Goal: Information Seeking & Learning: Learn about a topic

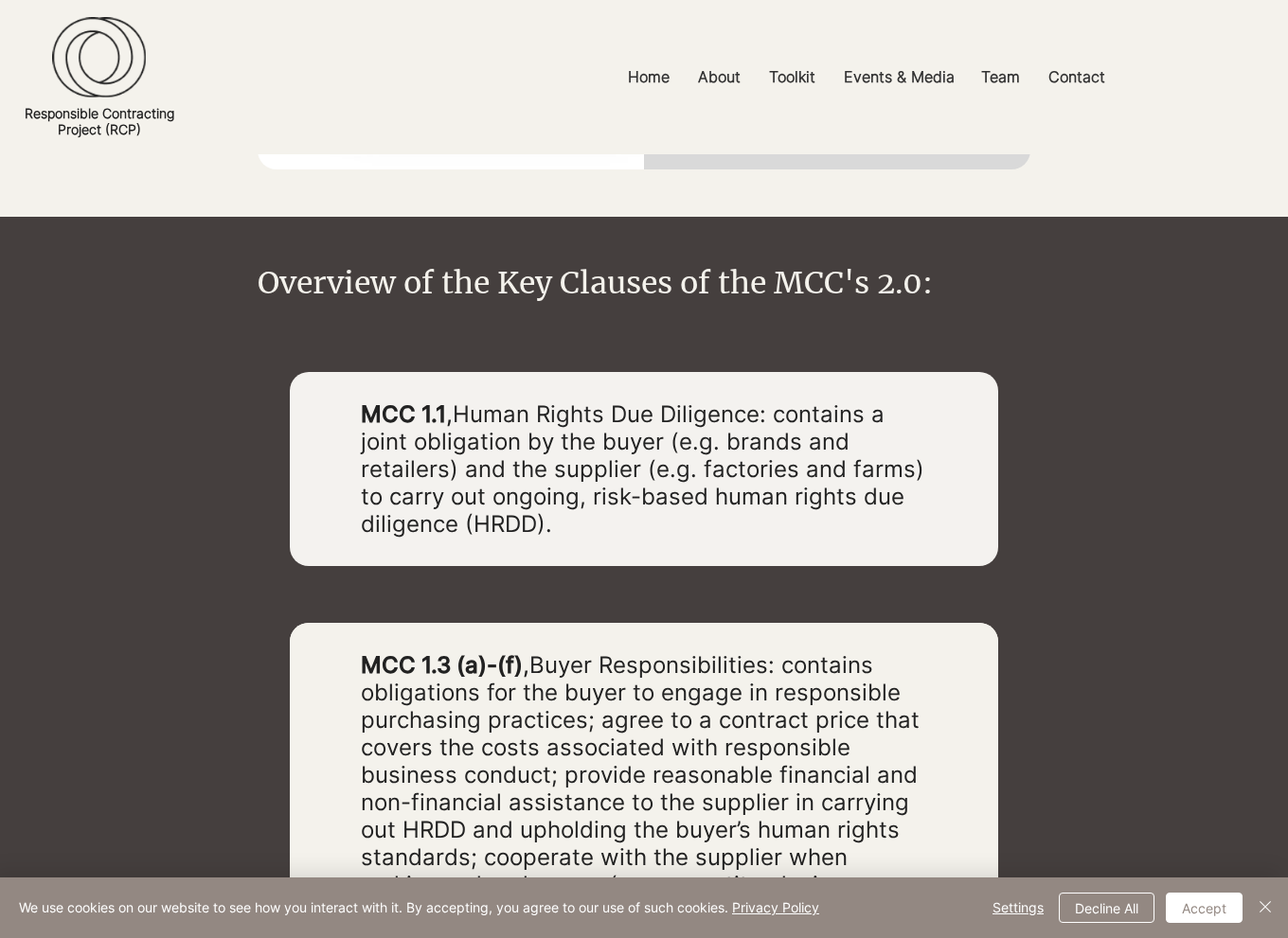
scroll to position [2745, 0]
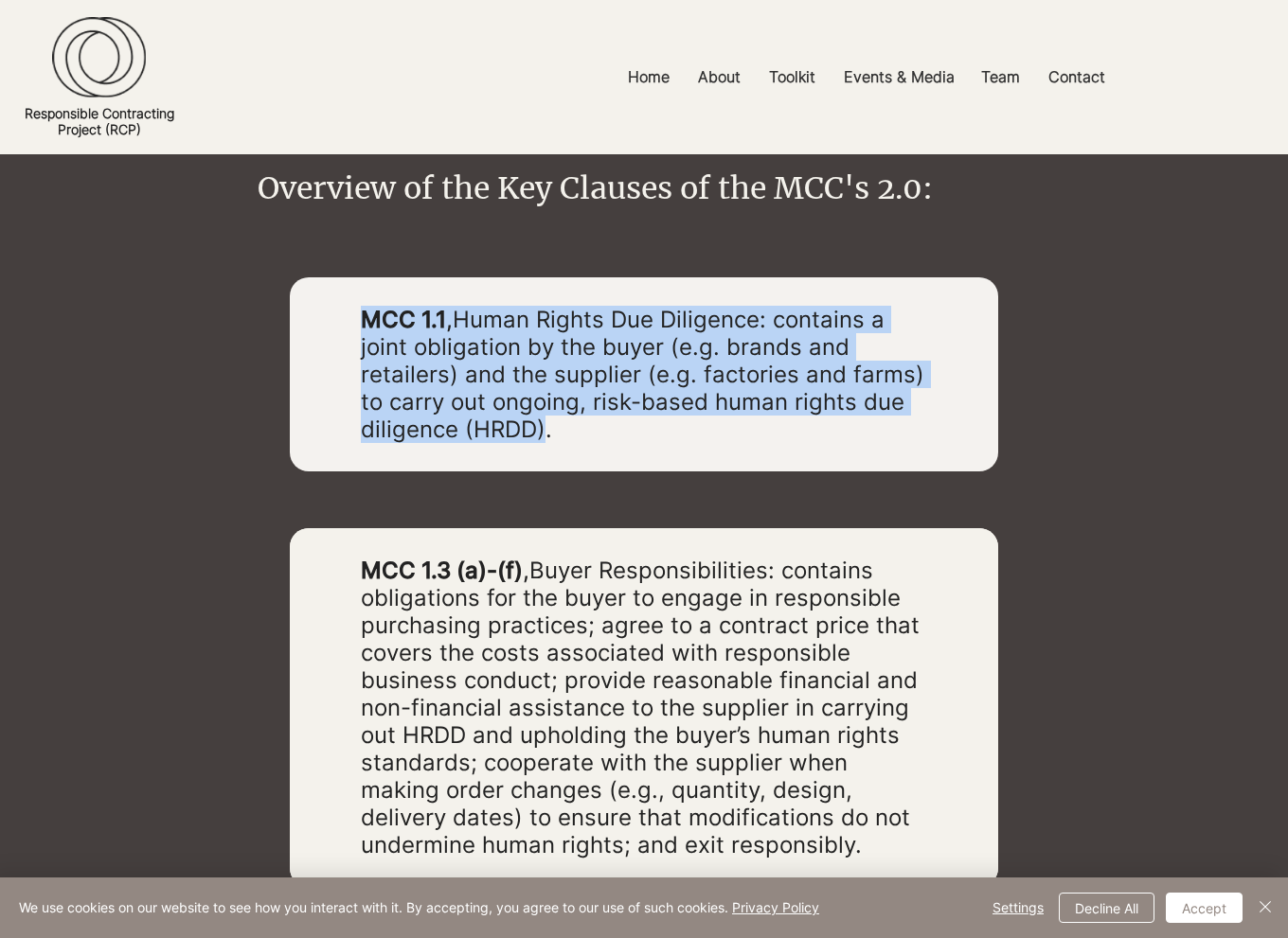
drag, startPoint x: 351, startPoint y: 303, endPoint x: 543, endPoint y: 344, distance: 196.3
click at [543, 344] on div "MCC 1.1 , Human Rights Due Diligence: contains a joint obligation by the buyer …" at bounding box center [643, 374] width 709 height 194
click at [625, 355] on div at bounding box center [643, 374] width 709 height 194
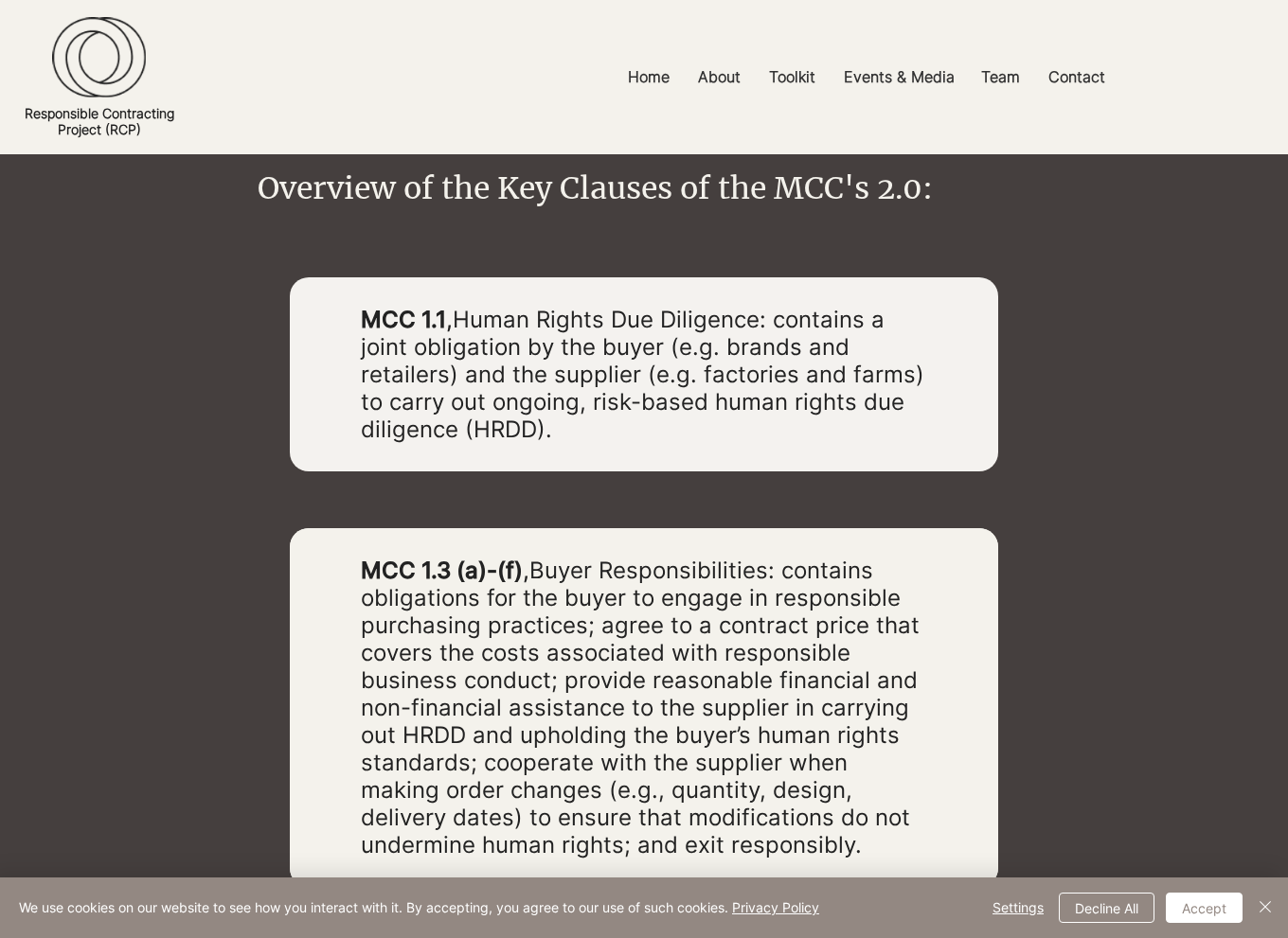
scroll to position [2840, 0]
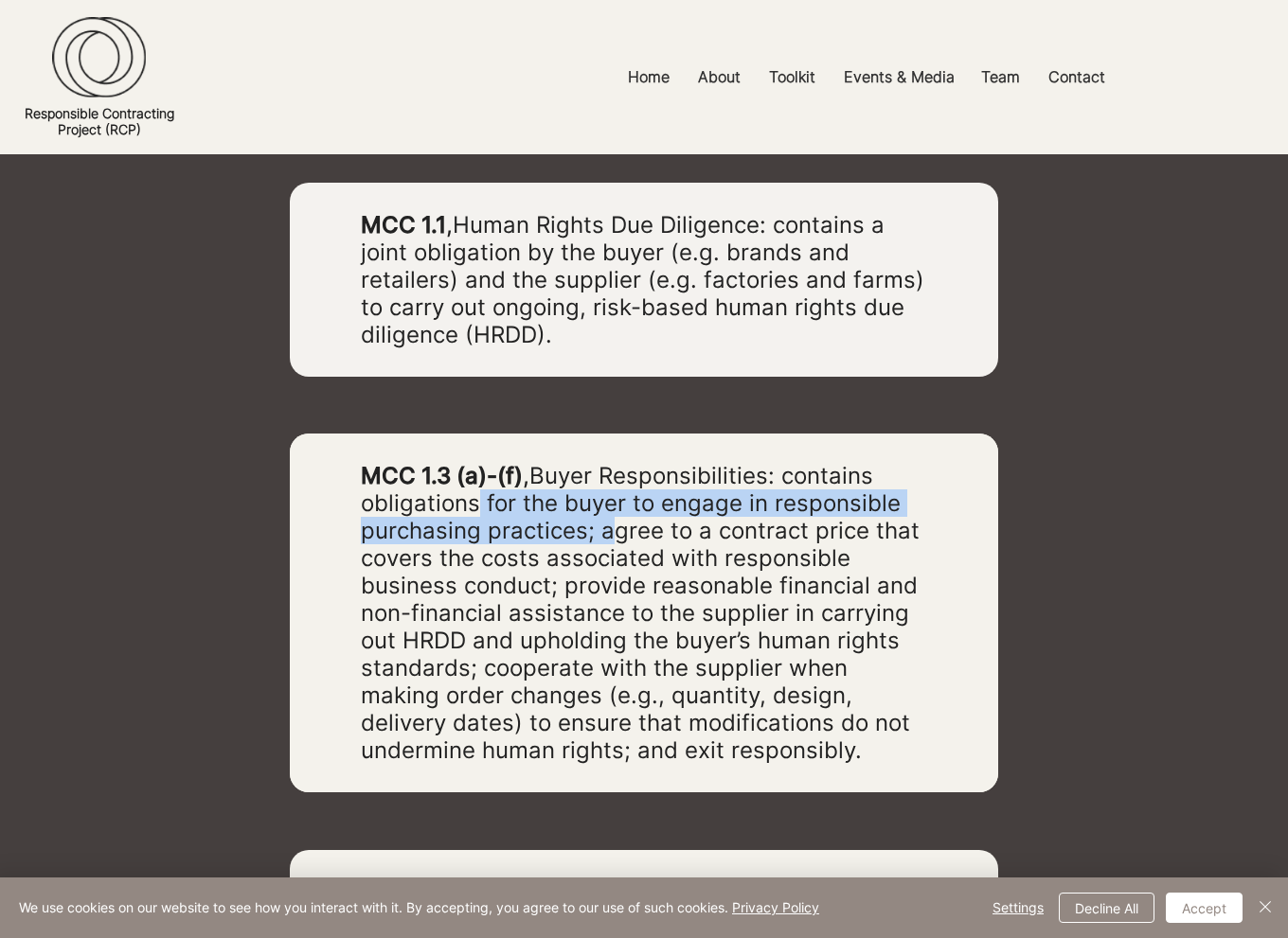
drag, startPoint x: 475, startPoint y: 411, endPoint x: 608, endPoint y: 437, distance: 135.5
click at [608, 462] on span "Buyer Responsibilities: contains obligations for the buyer to engage in respons…" at bounding box center [640, 613] width 559 height 302
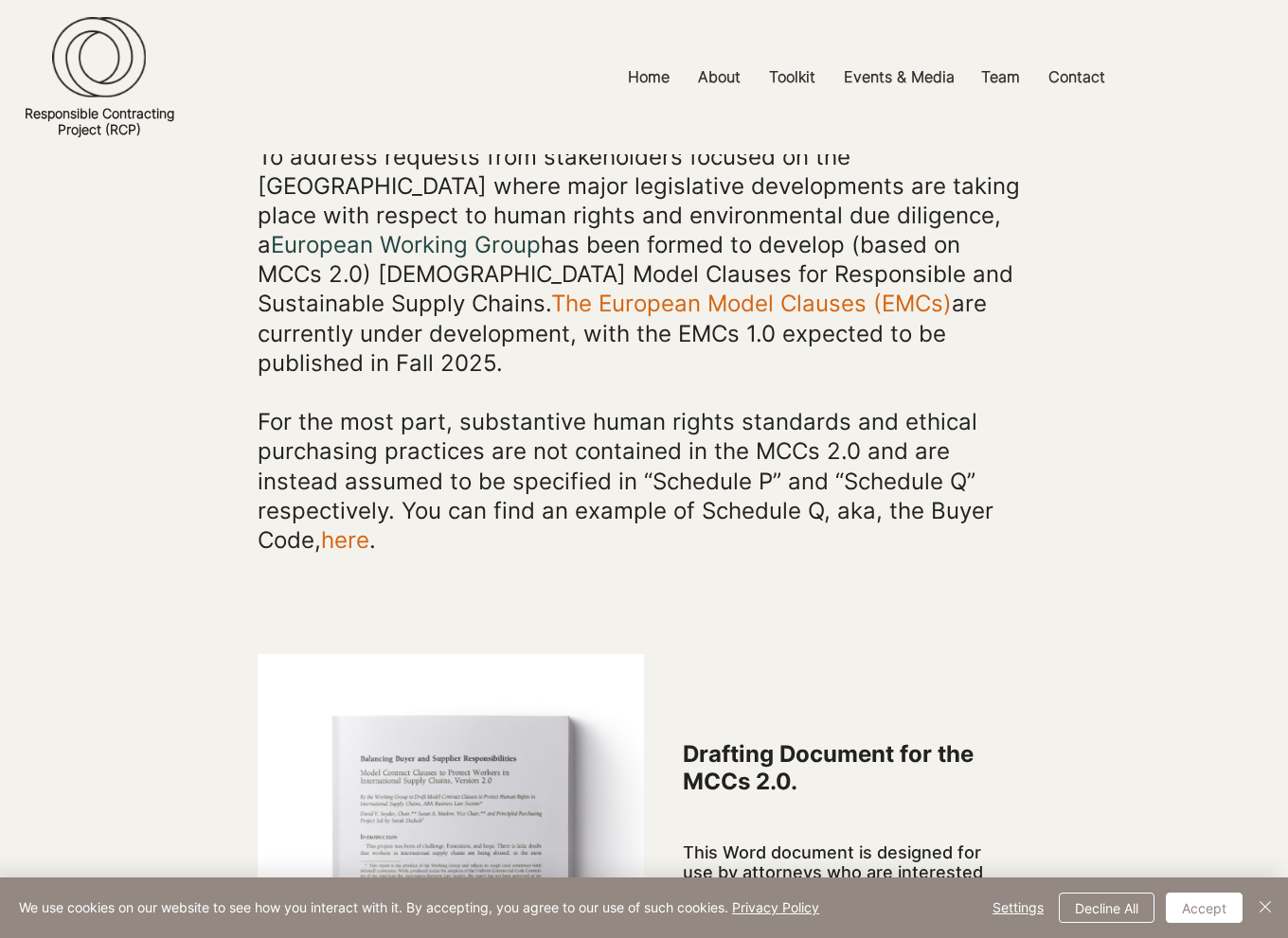
scroll to position [852, 0]
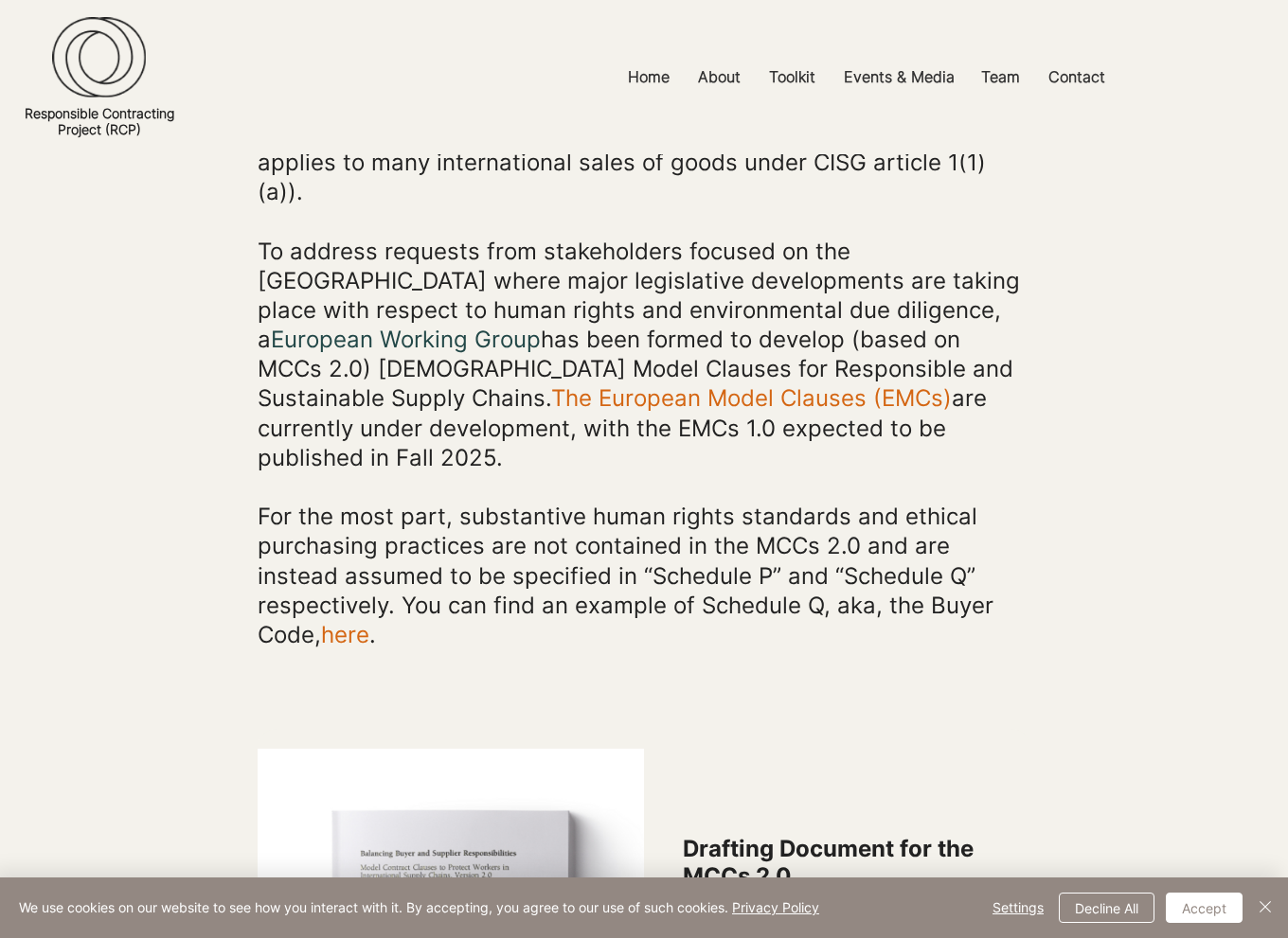
drag, startPoint x: 86, startPoint y: 302, endPoint x: 63, endPoint y: 189, distance: 115.3
click at [86, 302] on div "main content" at bounding box center [644, 38] width 1288 height 1283
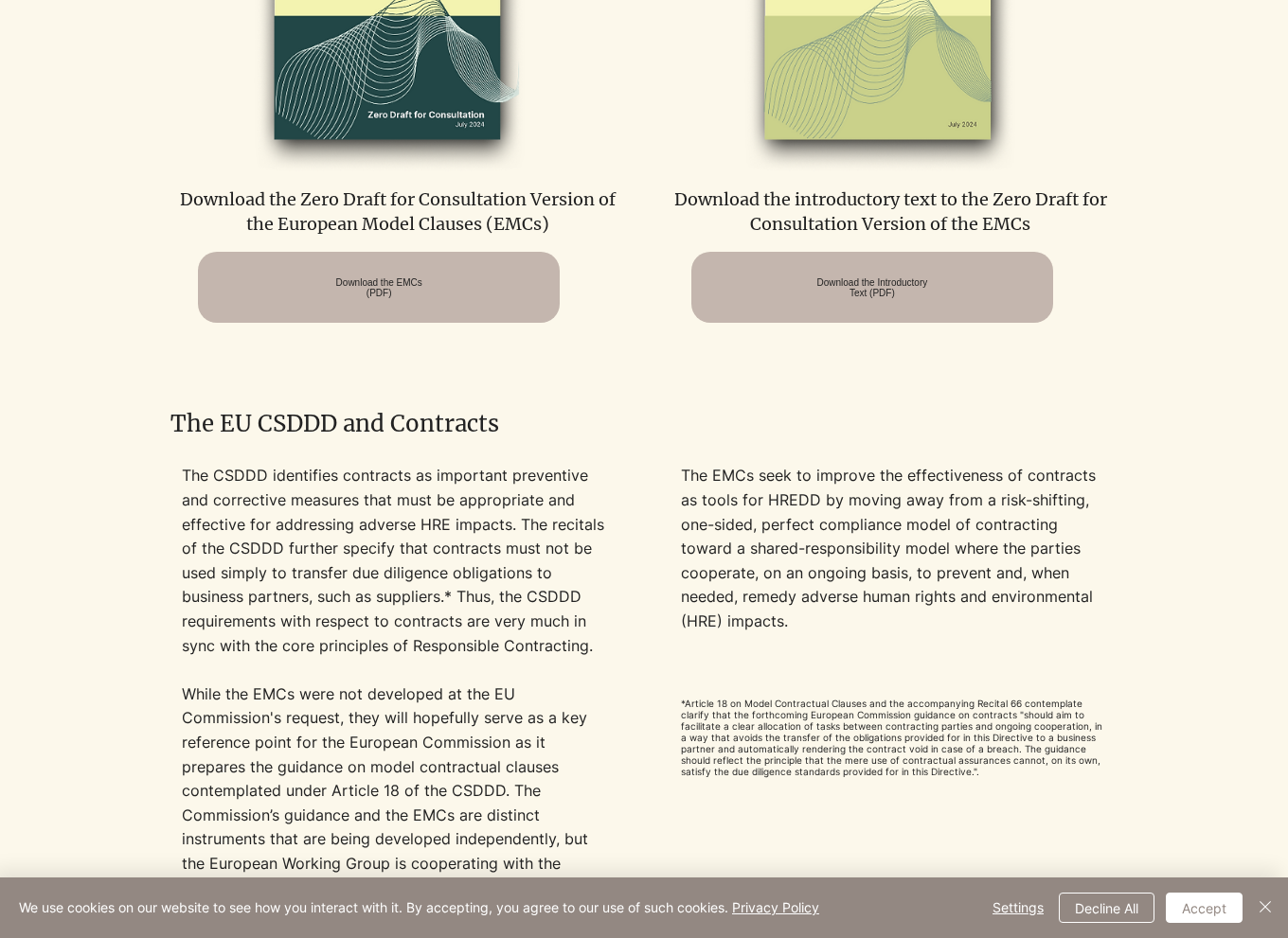
scroll to position [1266, 0]
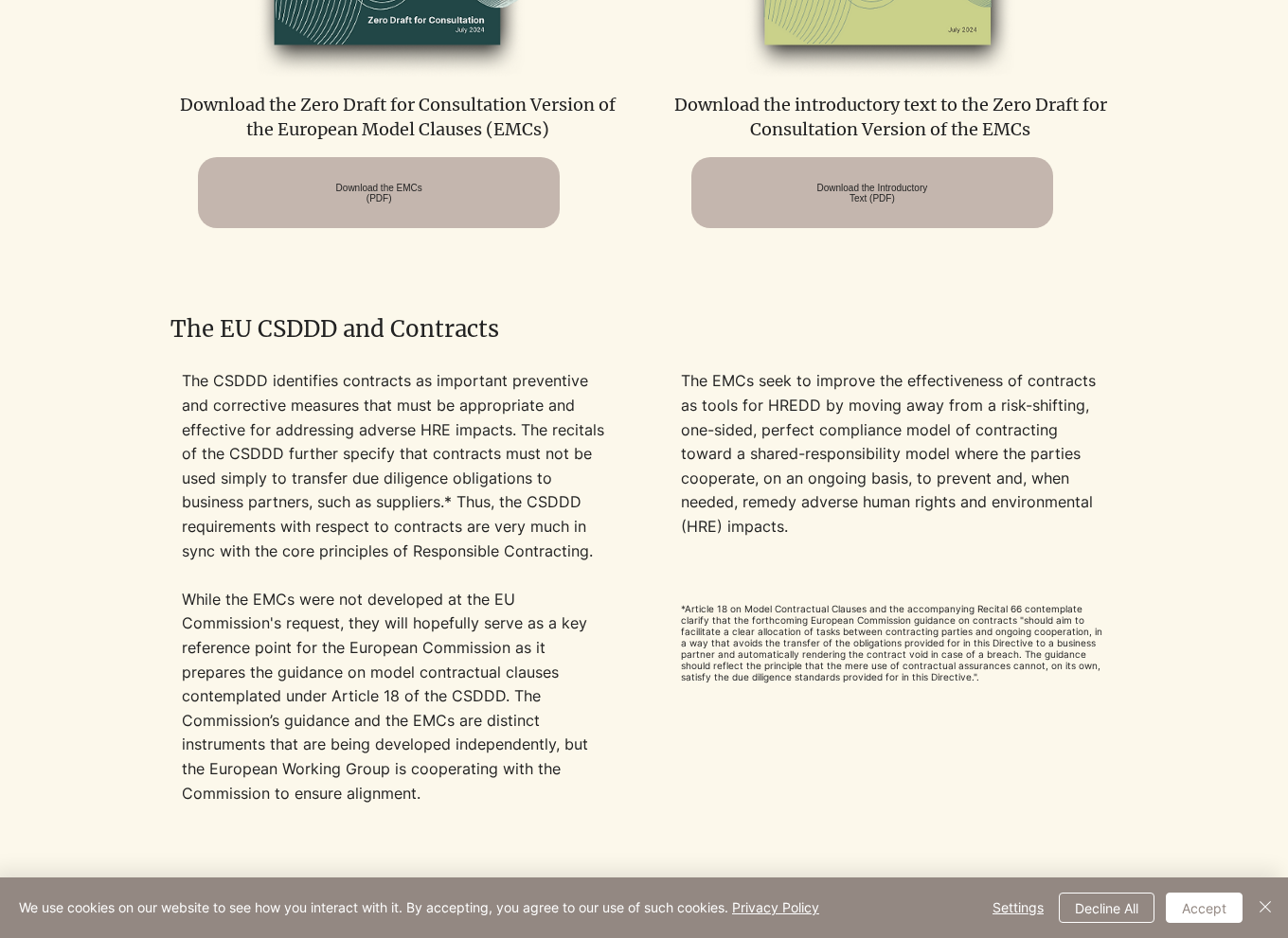
click at [1169, 510] on div at bounding box center [644, 569] width 1288 height 619
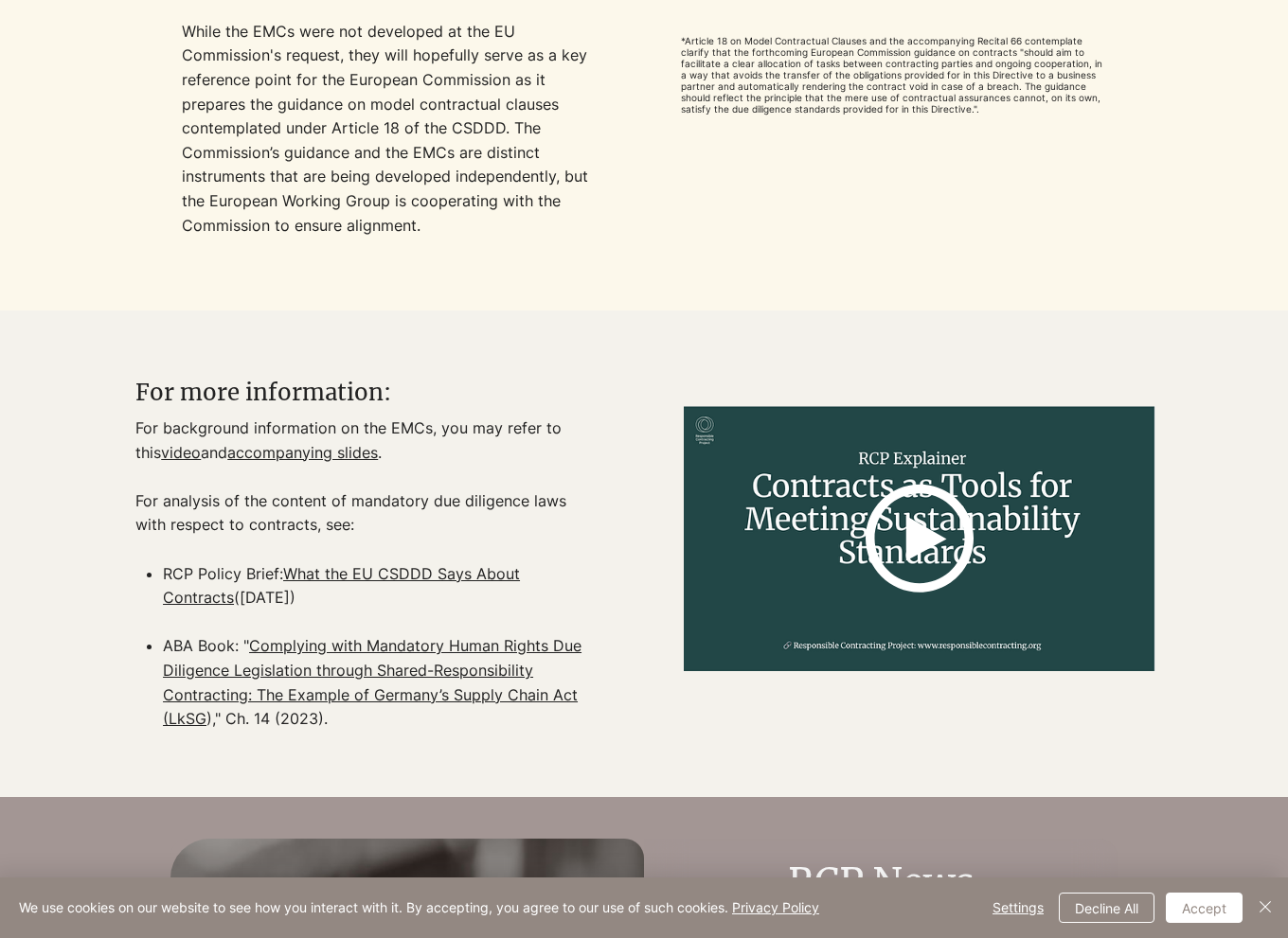
scroll to position [1928, 0]
